Goal: Entertainment & Leisure: Consume media (video, audio)

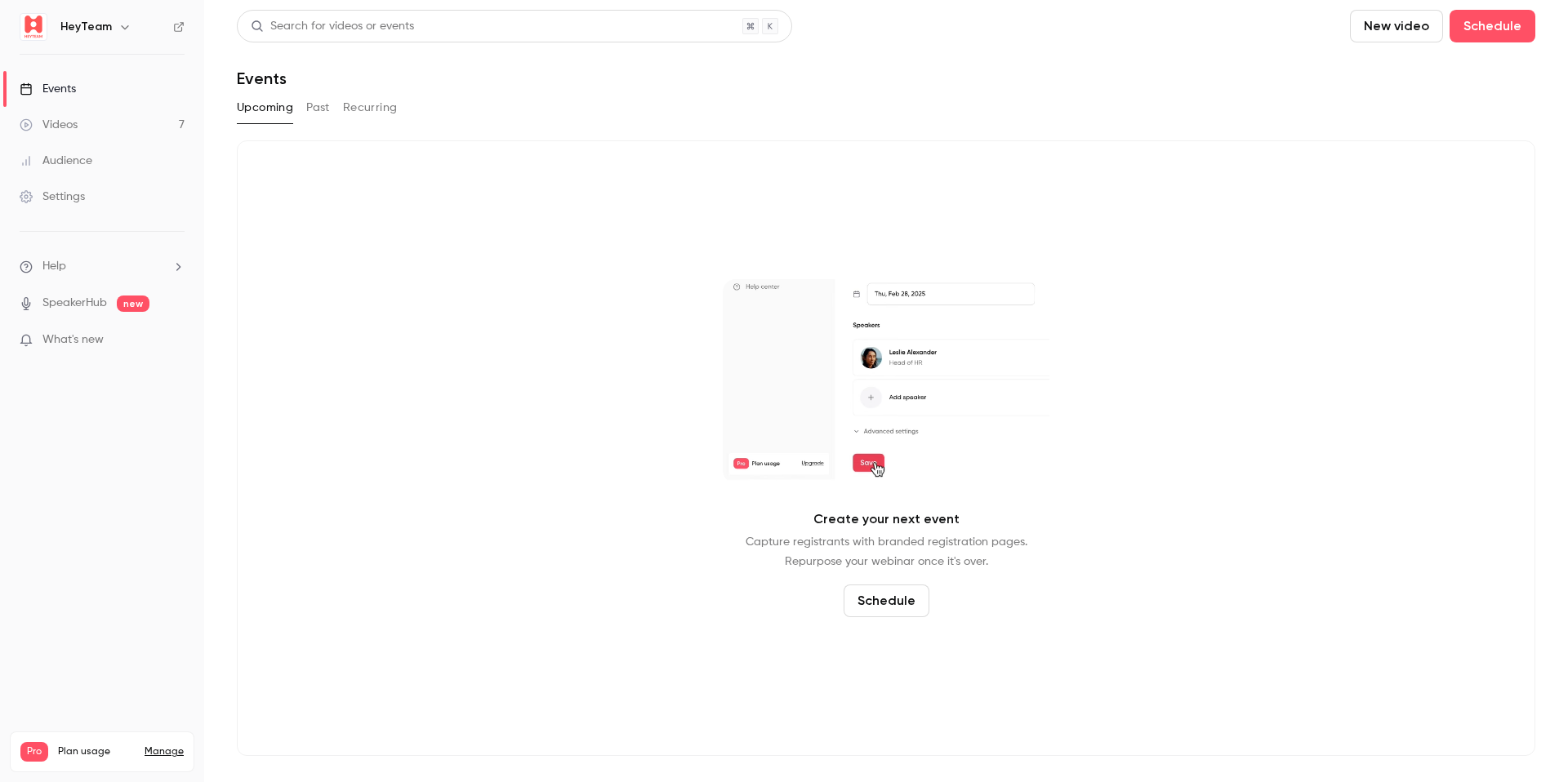
click at [82, 129] on link "Videos 7" at bounding box center [102, 125] width 204 height 36
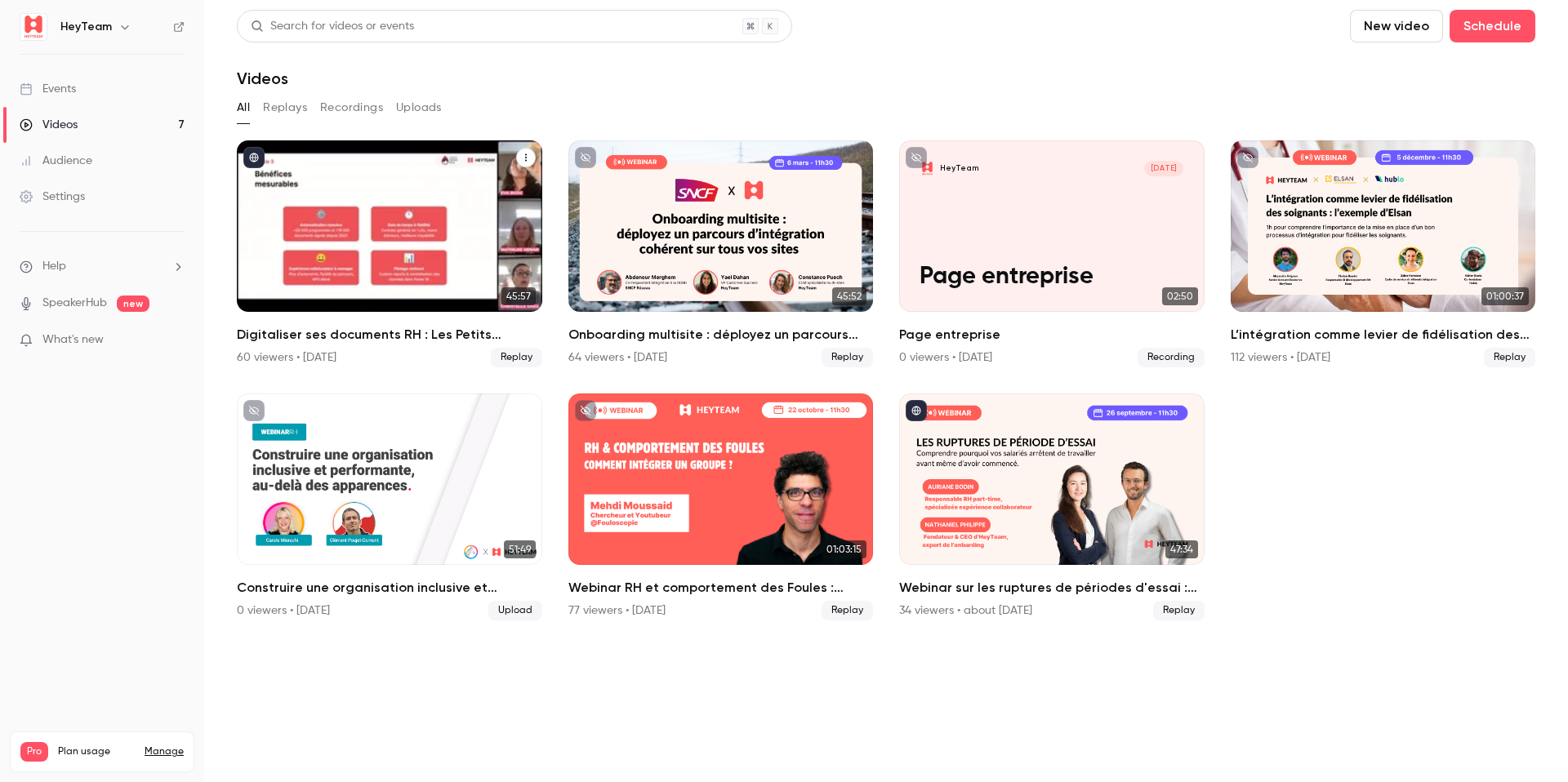
click at [361, 243] on div "Digitaliser ses documents RH : Les Petits Chaperons Rouges et leur expérience t…" at bounding box center [390, 225] width 306 height 171
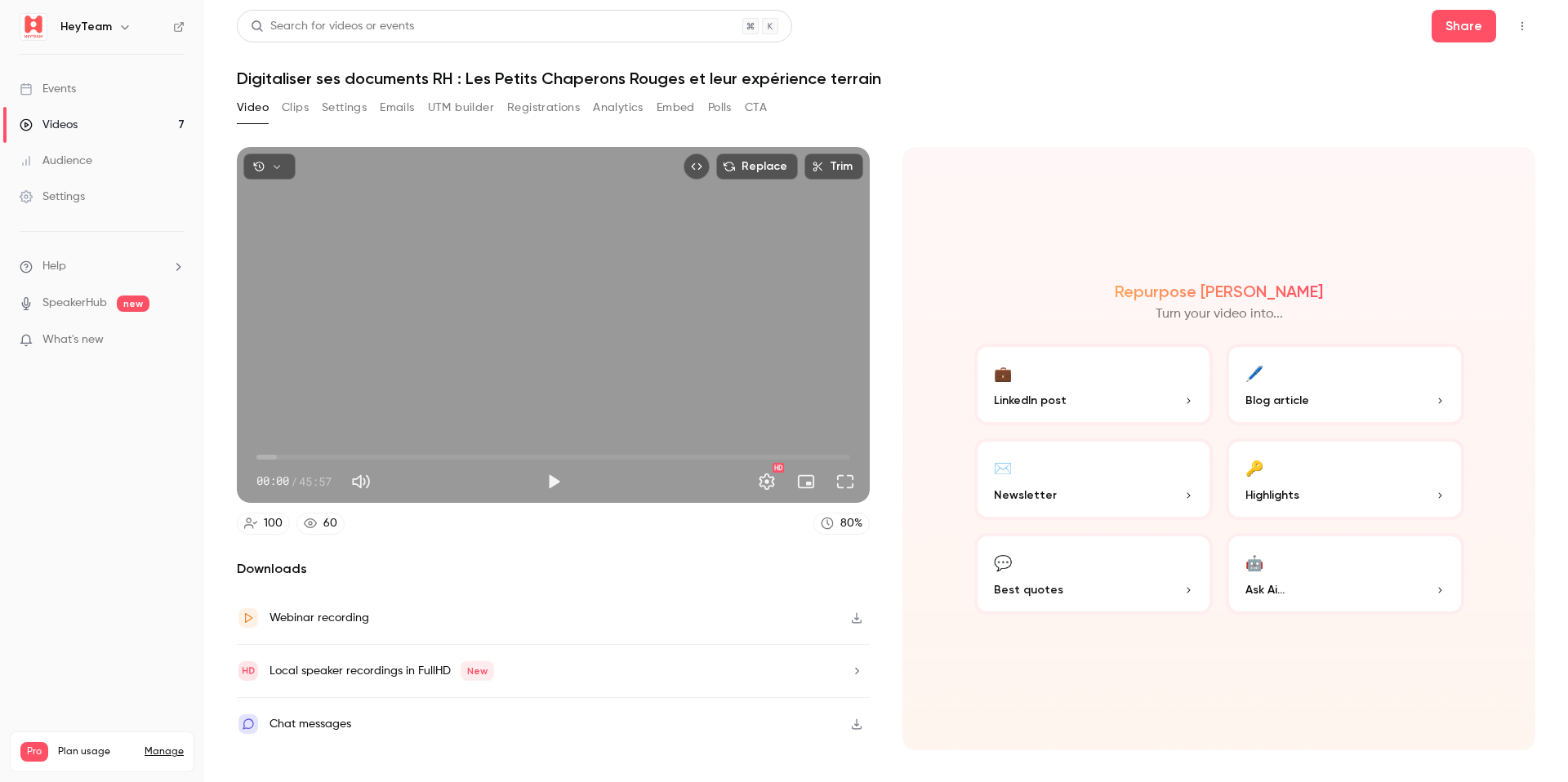
click at [474, 78] on h1 "Digitaliser ses documents RH : Les Petits Chaperons Rouges et leur expérience t…" at bounding box center [887, 78] width 1299 height 19
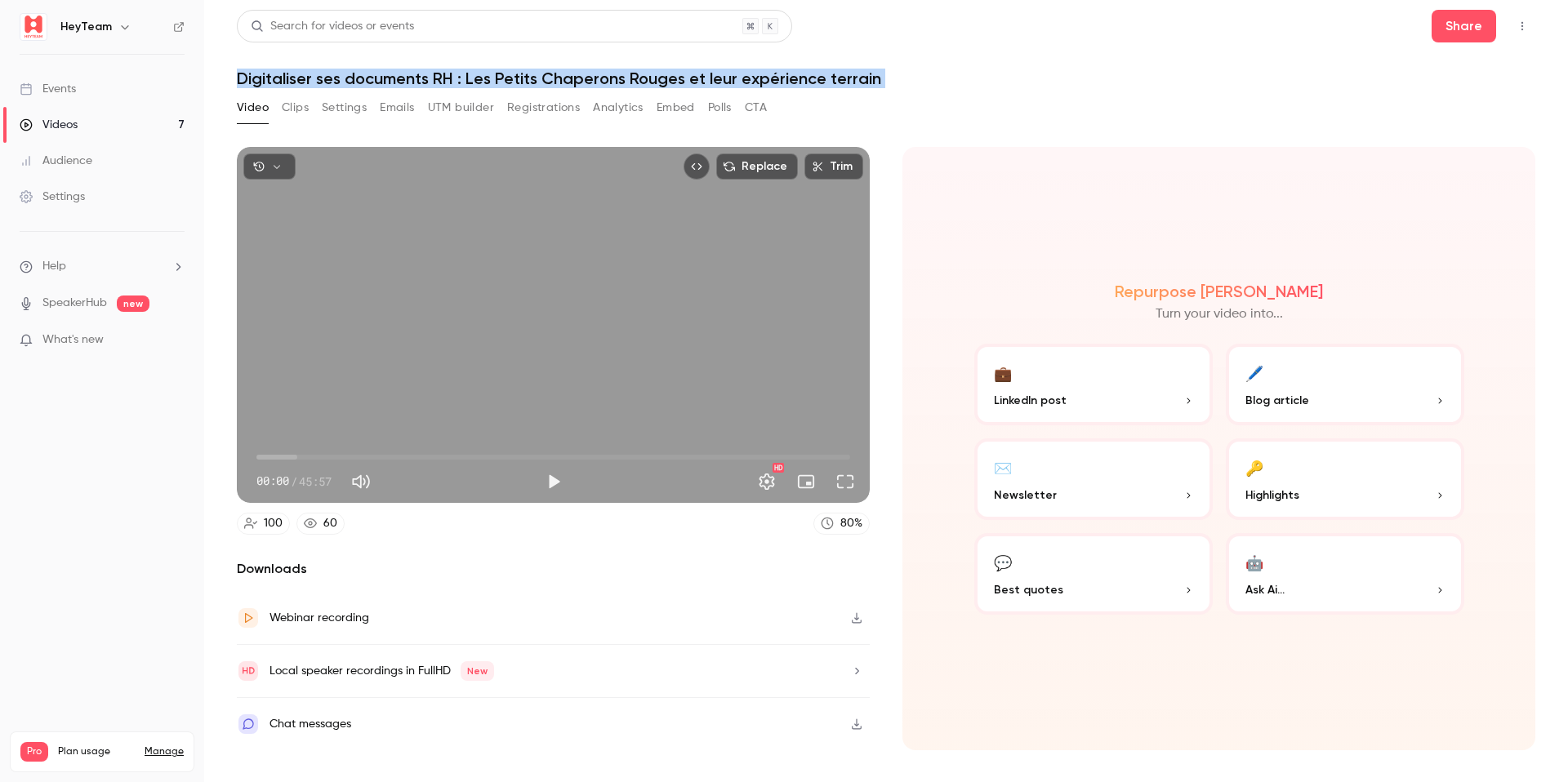
click at [474, 78] on h1 "Digitaliser ses documents RH : Les Petits Chaperons Rouges et leur expérience t…" at bounding box center [887, 78] width 1299 height 19
copy div "Digitaliser ses documents RH : Les Petits Chaperons Rouges et leur expérience t…"
